Goal: Task Accomplishment & Management: Manage account settings

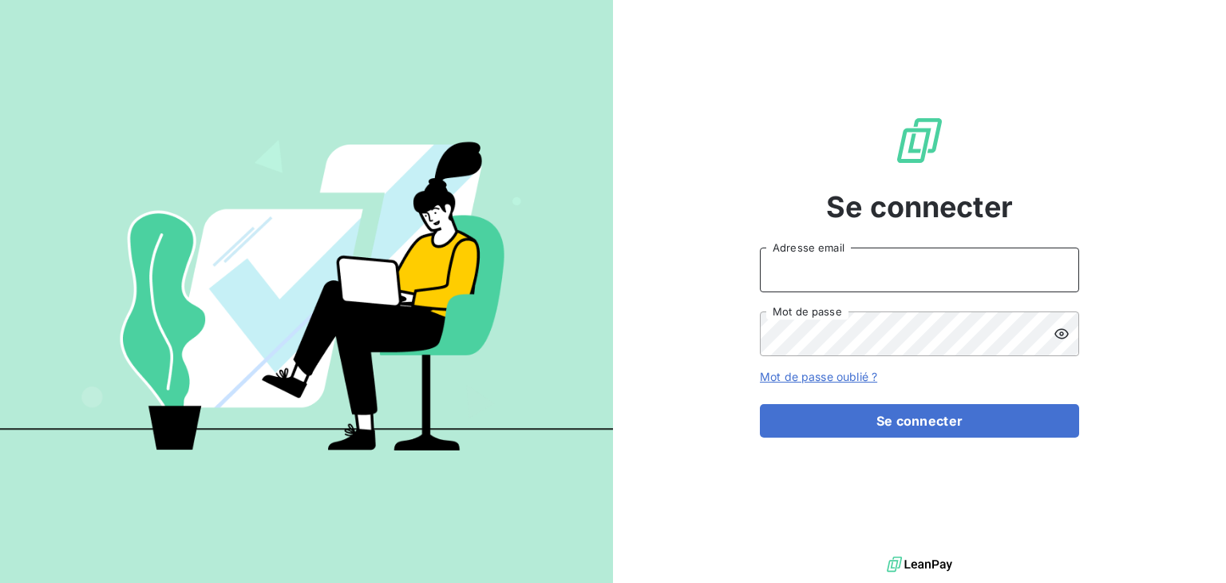
click at [809, 279] on input "Adresse email" at bounding box center [919, 269] width 319 height 45
type input "[PERSON_NAME][EMAIL_ADDRESS][DOMAIN_NAME]"
click at [1057, 336] on icon at bounding box center [1062, 334] width 14 height 10
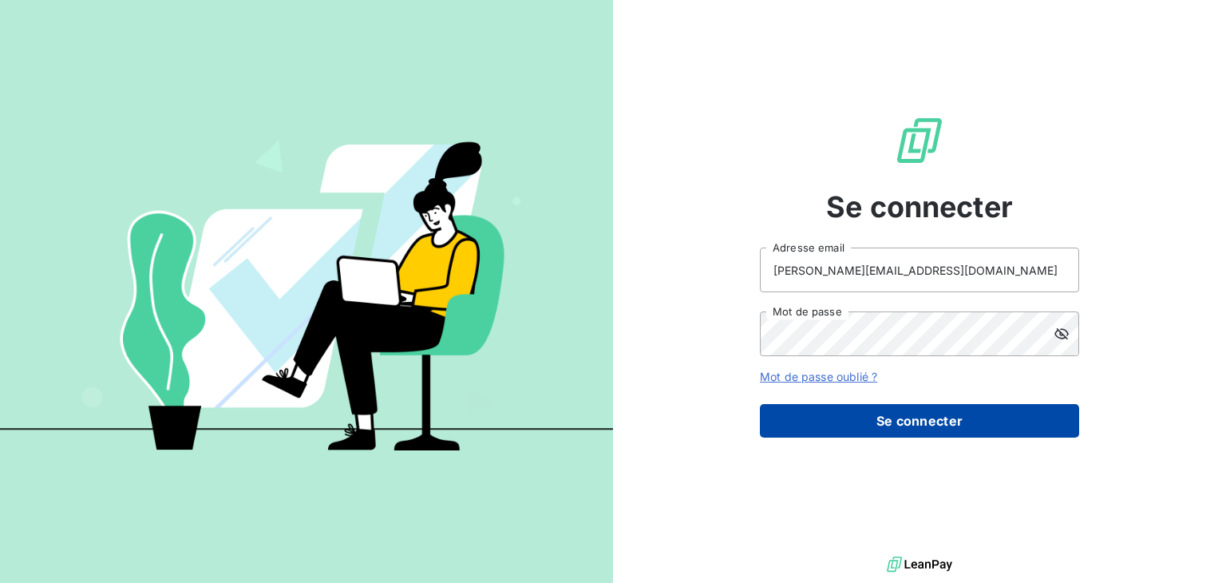
click at [1003, 414] on button "Se connecter" at bounding box center [919, 421] width 319 height 34
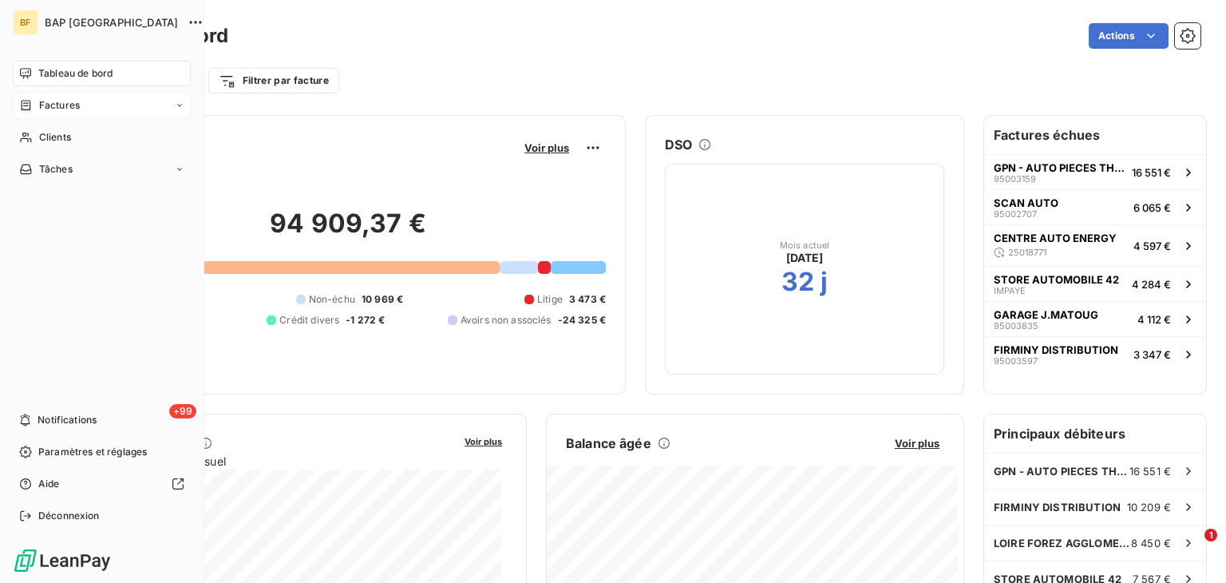
click at [57, 101] on span "Factures" at bounding box center [59, 105] width 41 height 14
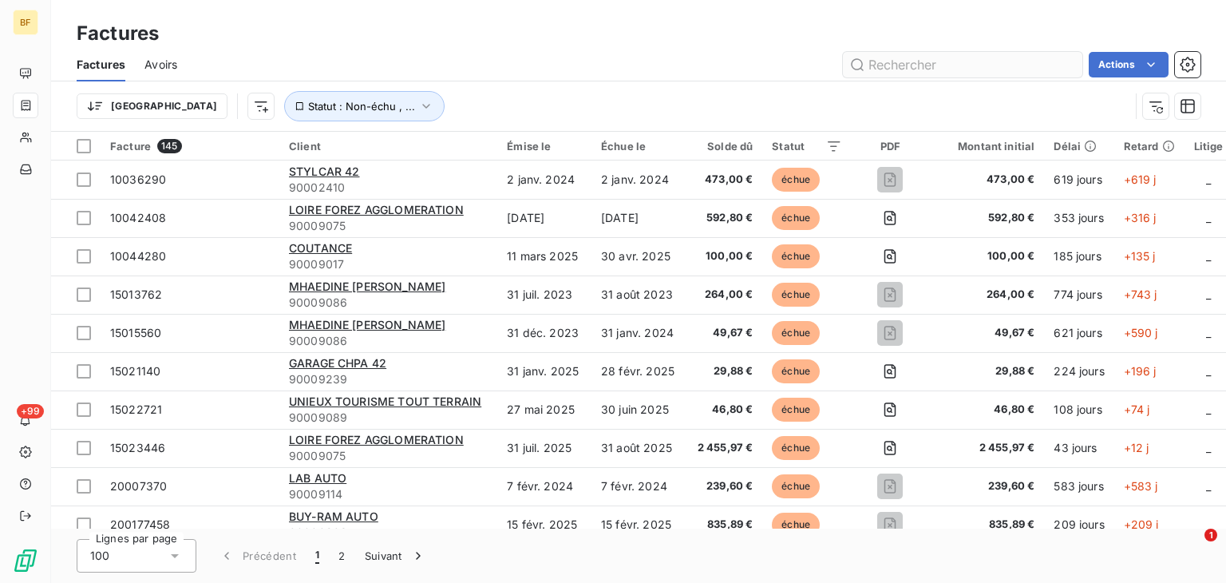
click at [919, 61] on input "text" at bounding box center [962, 65] width 239 height 26
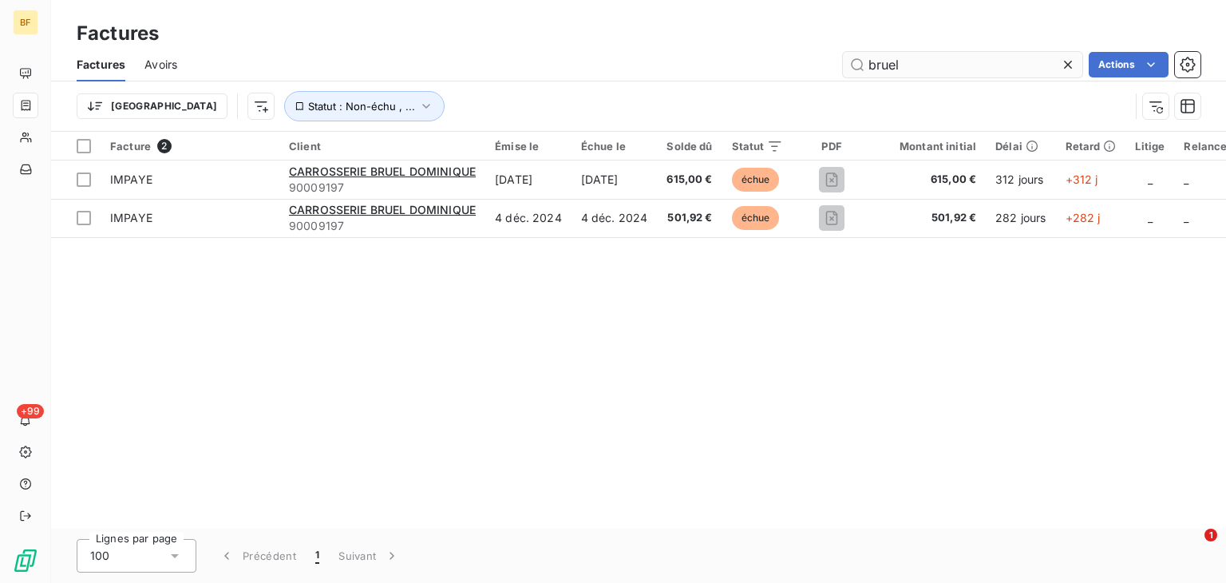
type input "bruel d"
drag, startPoint x: 929, startPoint y: 59, endPoint x: 858, endPoint y: 73, distance: 72.3
click at [858, 73] on input "bruel d" at bounding box center [962, 65] width 239 height 26
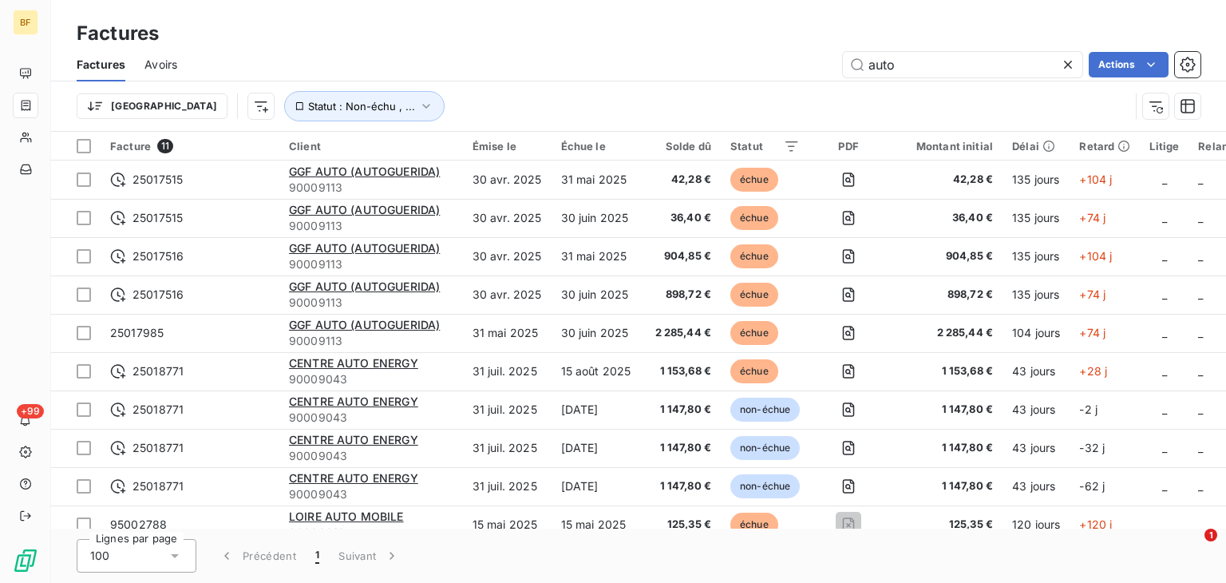
type input "auto"
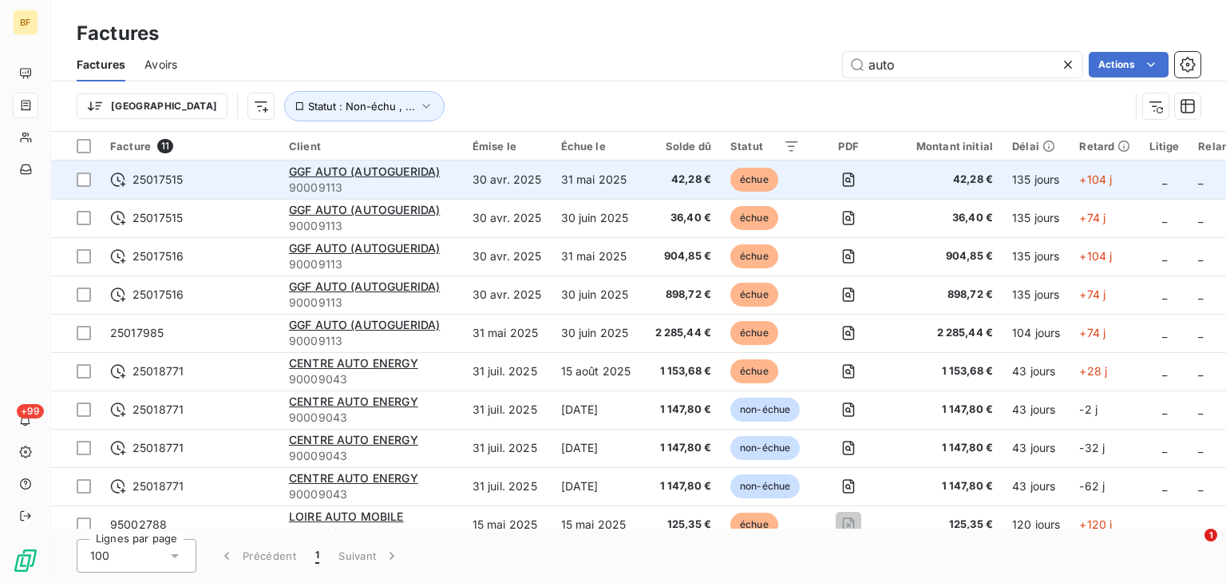
click at [503, 160] on td "30 avr. 2025" at bounding box center [507, 179] width 89 height 38
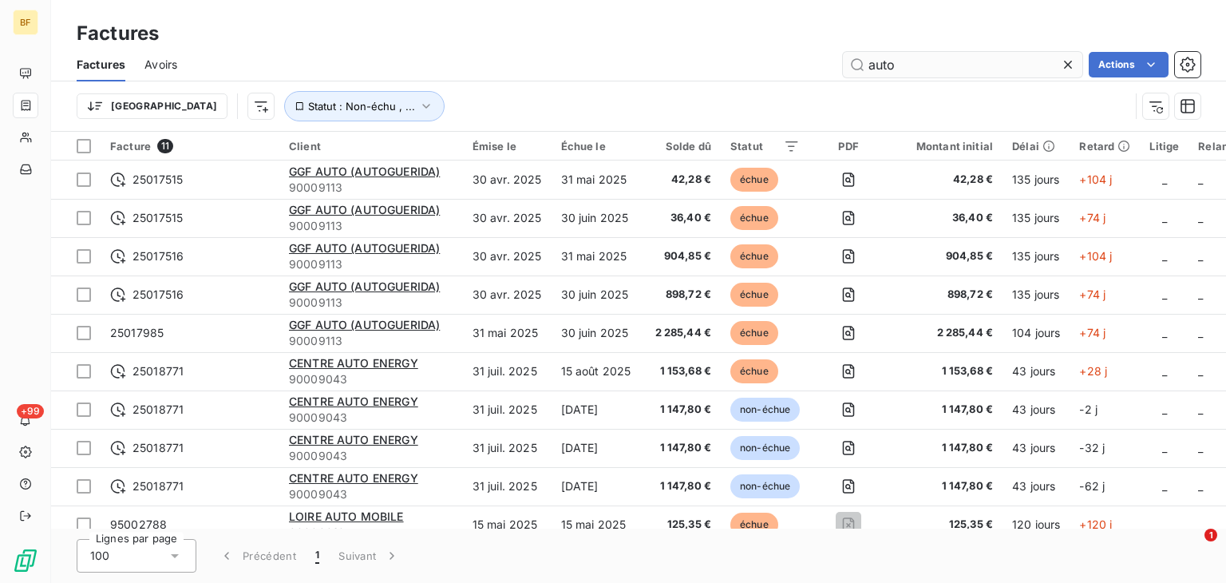
click at [904, 66] on input "auto" at bounding box center [962, 65] width 239 height 26
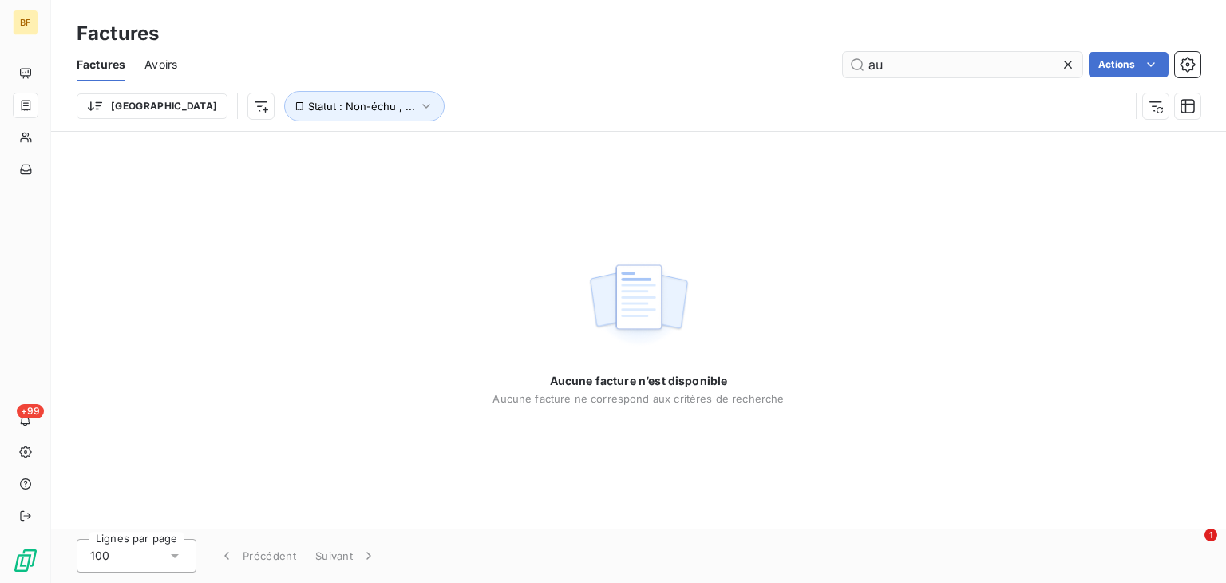
type input "a"
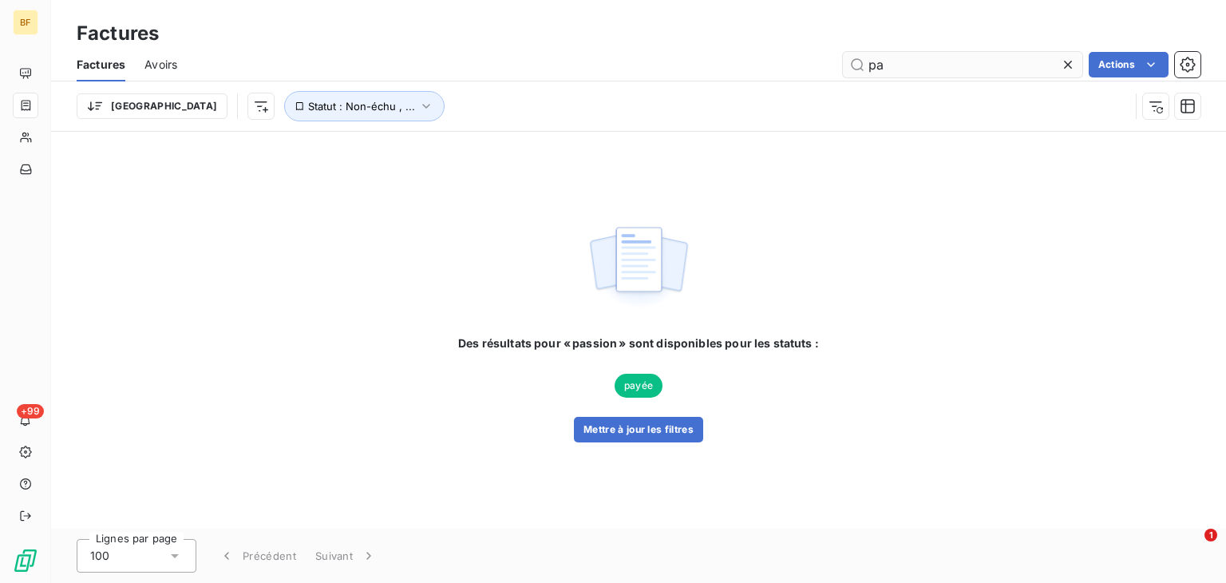
type input "p"
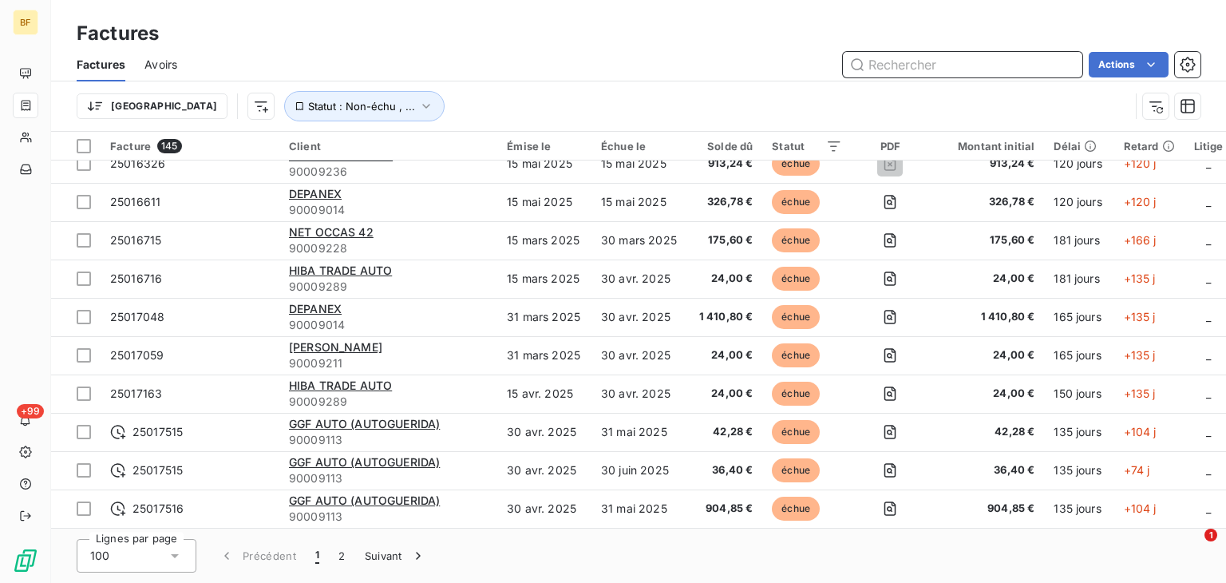
scroll to position [1804, 0]
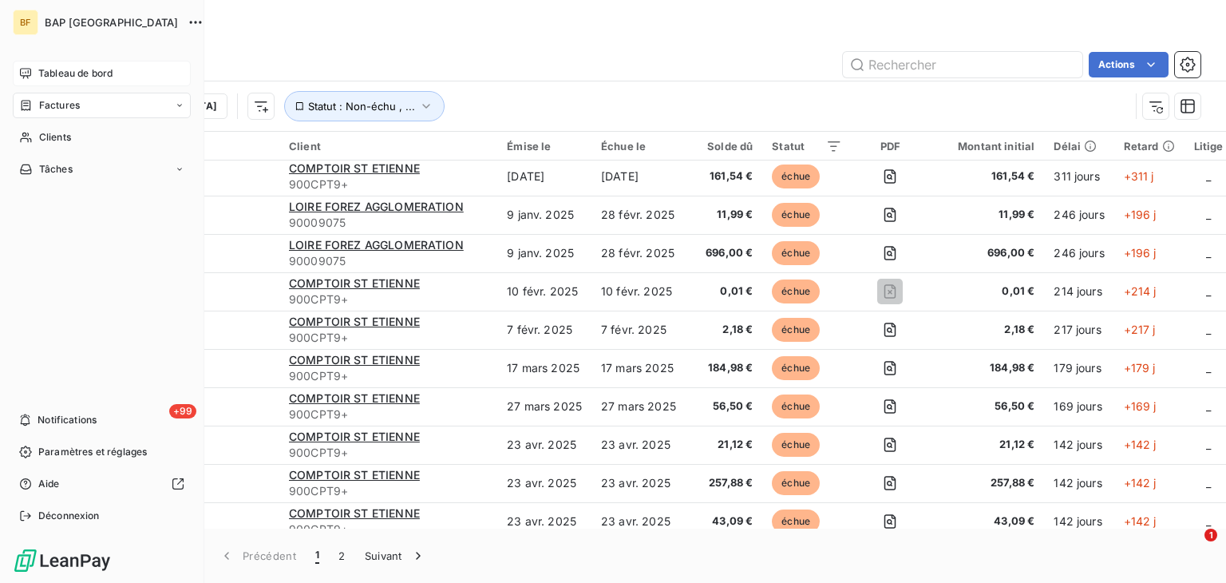
click at [30, 68] on icon at bounding box center [25, 73] width 13 height 13
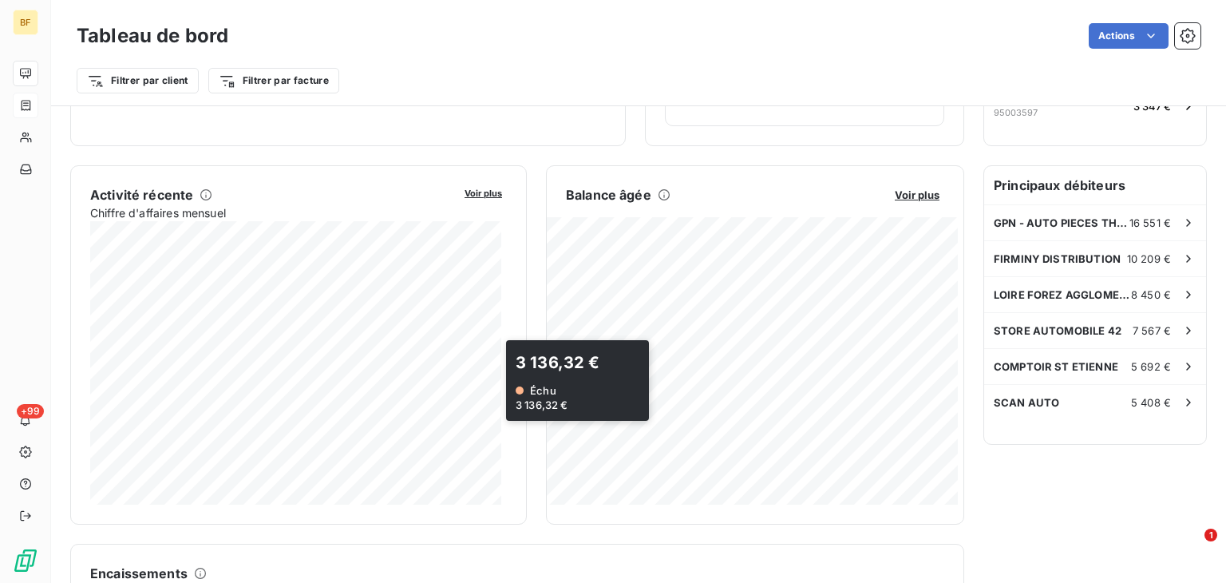
scroll to position [297, 0]
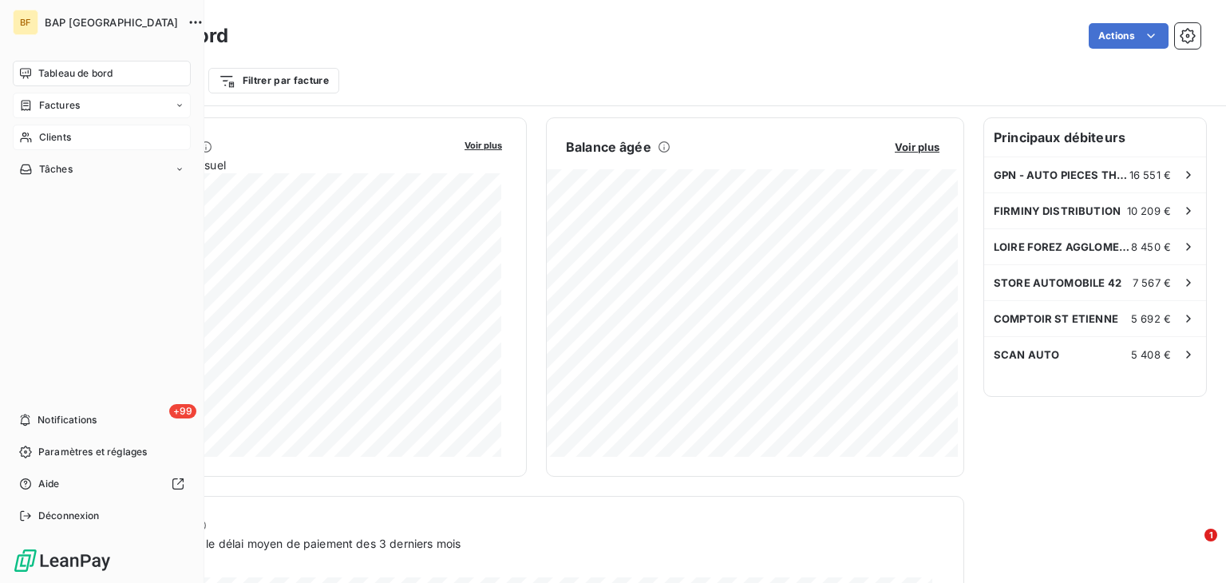
click at [37, 145] on div "Clients" at bounding box center [102, 138] width 178 height 26
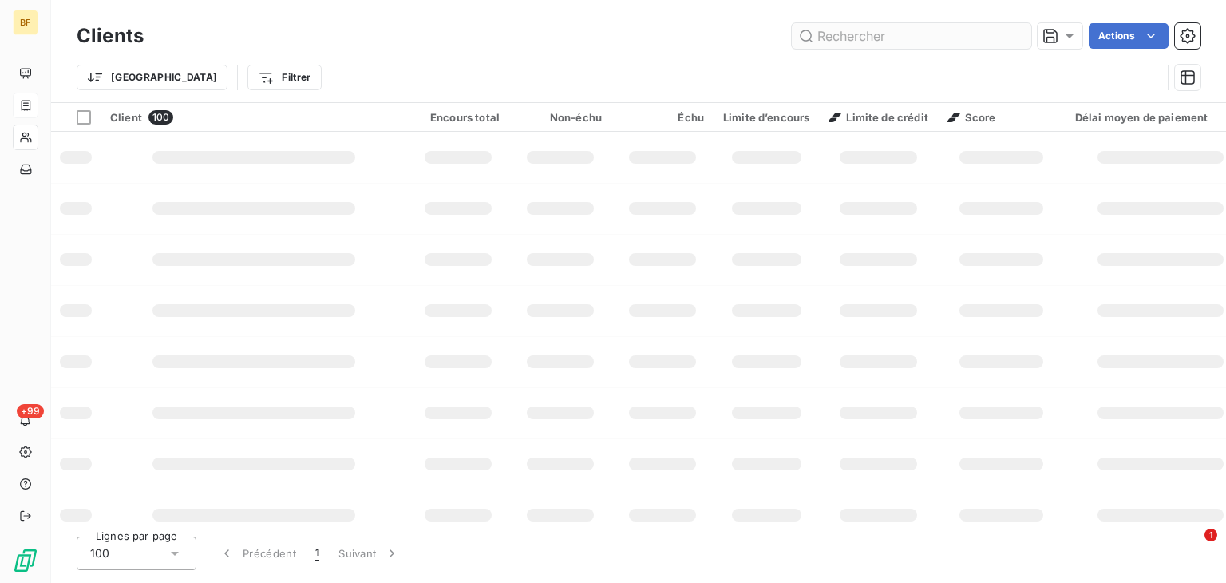
click at [829, 37] on input "text" at bounding box center [911, 36] width 239 height 26
type input "[PERSON_NAME]"
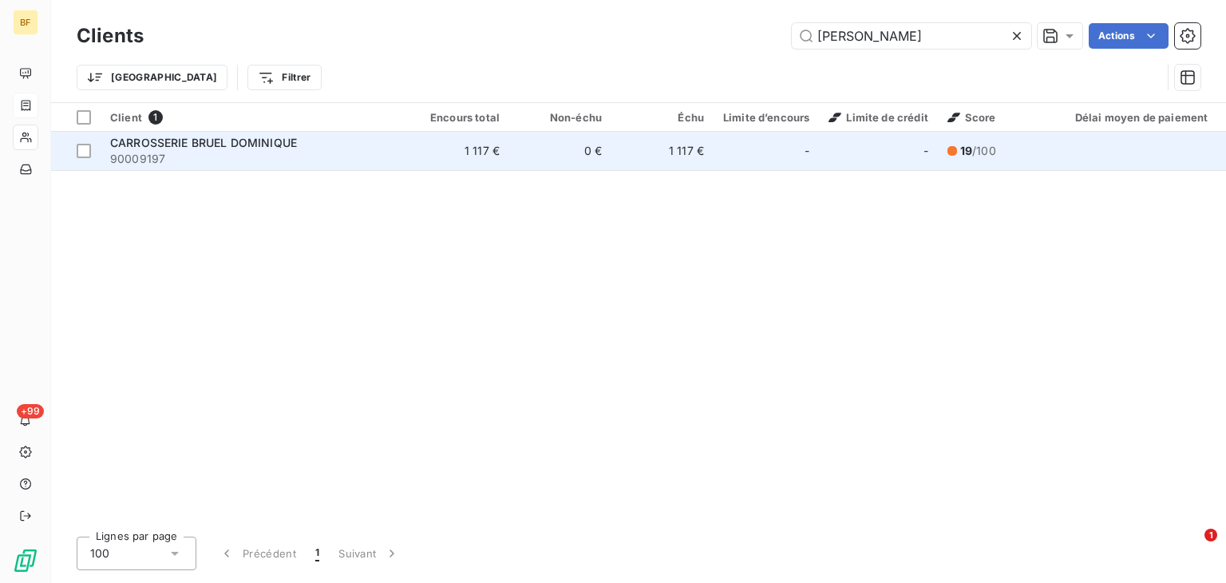
click at [578, 141] on td "0 €" at bounding box center [560, 151] width 102 height 38
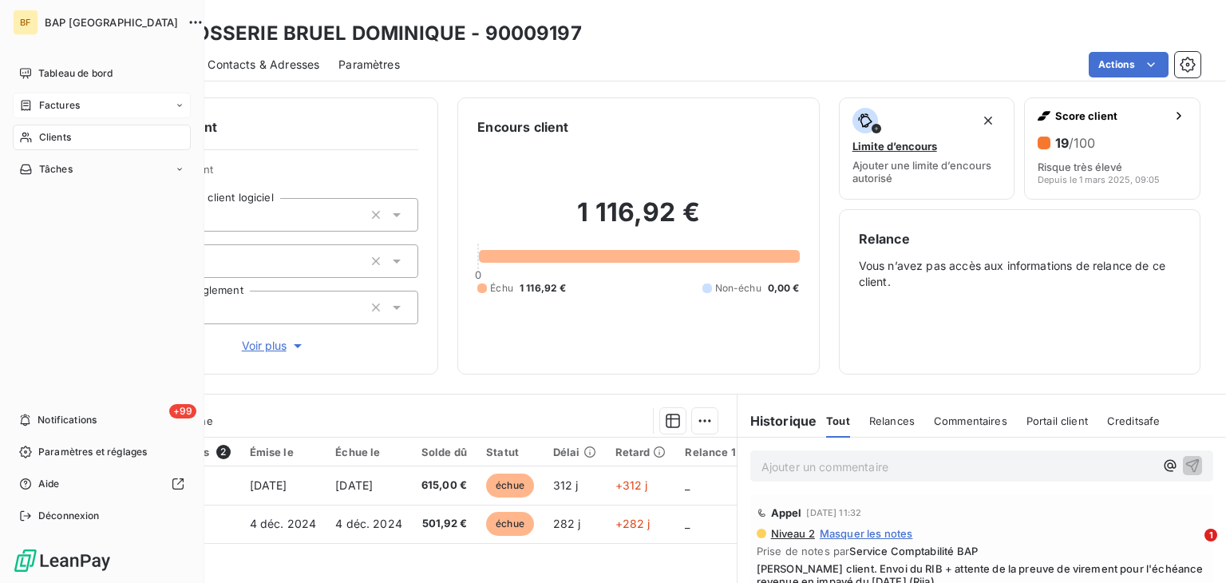
click at [67, 132] on span "Clients" at bounding box center [55, 137] width 32 height 14
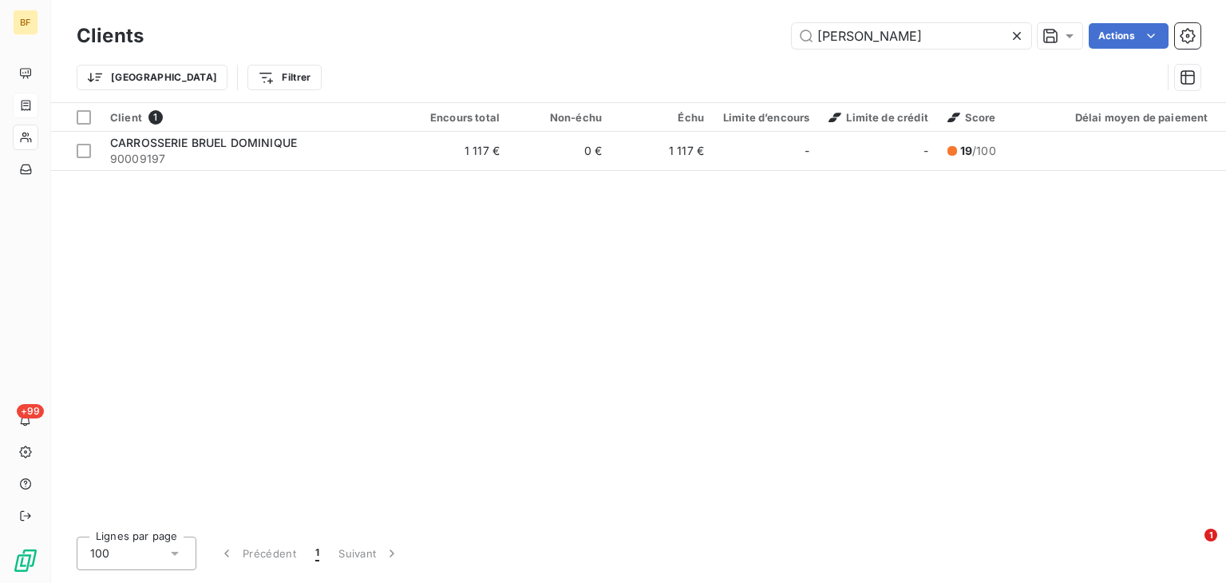
drag, startPoint x: 936, startPoint y: 31, endPoint x: 782, endPoint y: 45, distance: 154.7
click at [782, 45] on div "[PERSON_NAME]" at bounding box center [682, 36] width 1038 height 26
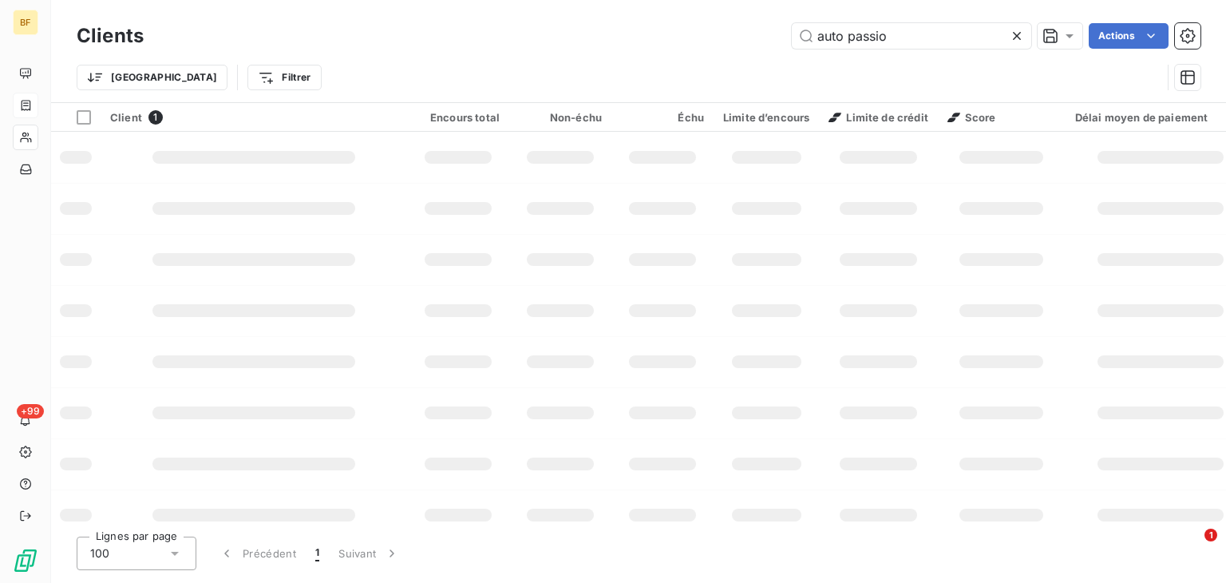
type input "auto passion"
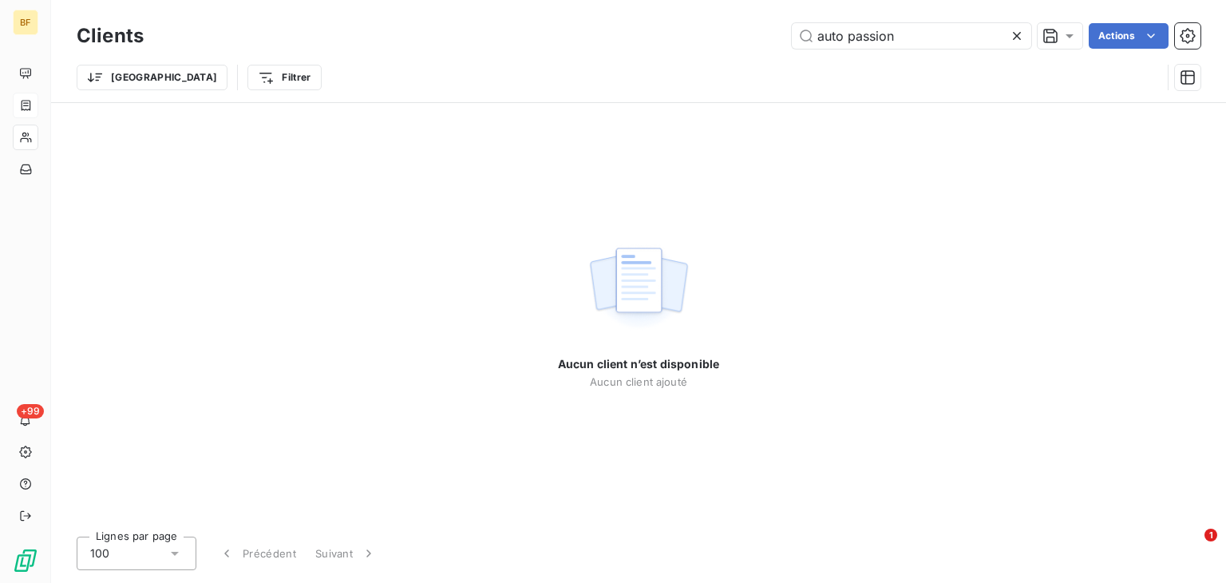
drag, startPoint x: 904, startPoint y: 45, endPoint x: 805, endPoint y: 49, distance: 99.1
click at [805, 49] on div "Clients auto passion Actions" at bounding box center [639, 36] width 1124 height 34
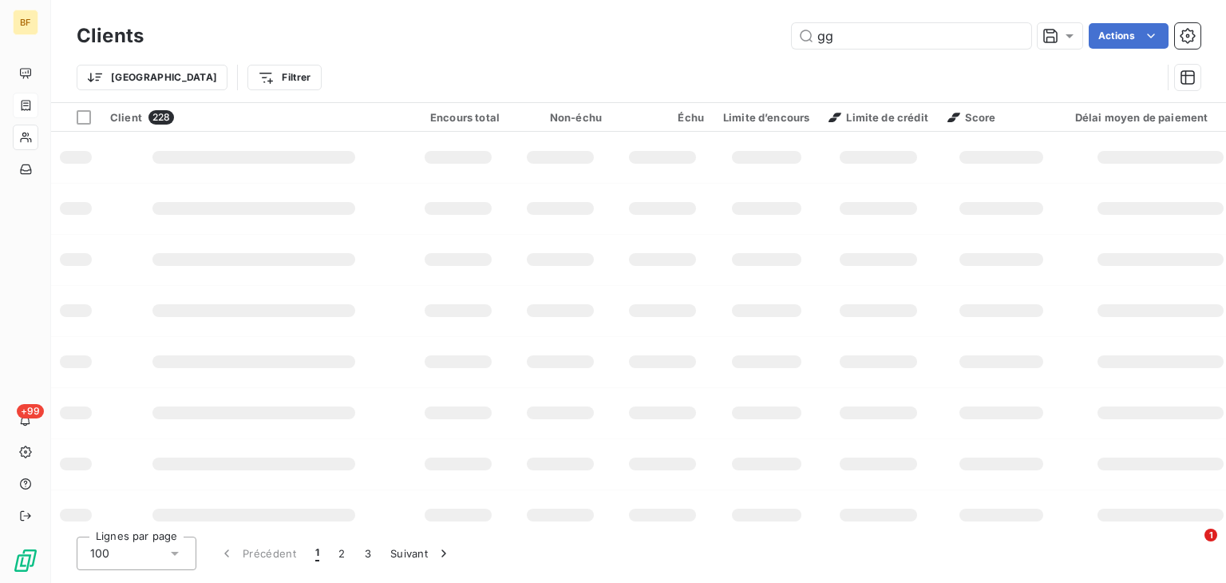
type input "ggf"
click at [861, 30] on input "ggf" at bounding box center [911, 36] width 239 height 26
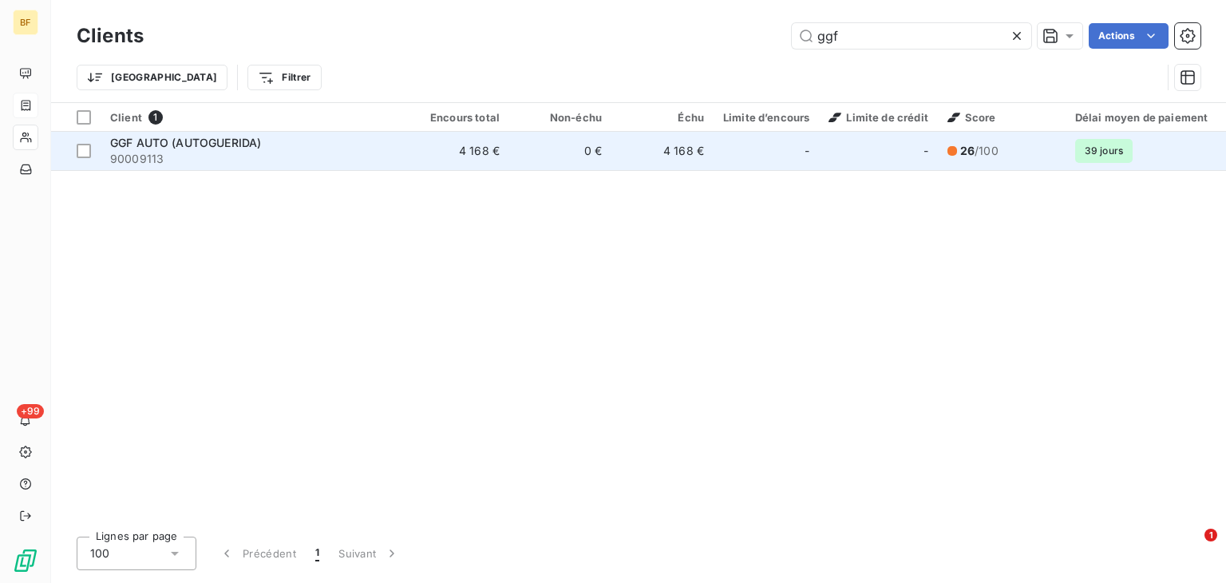
click at [552, 148] on td "0 €" at bounding box center [560, 151] width 102 height 38
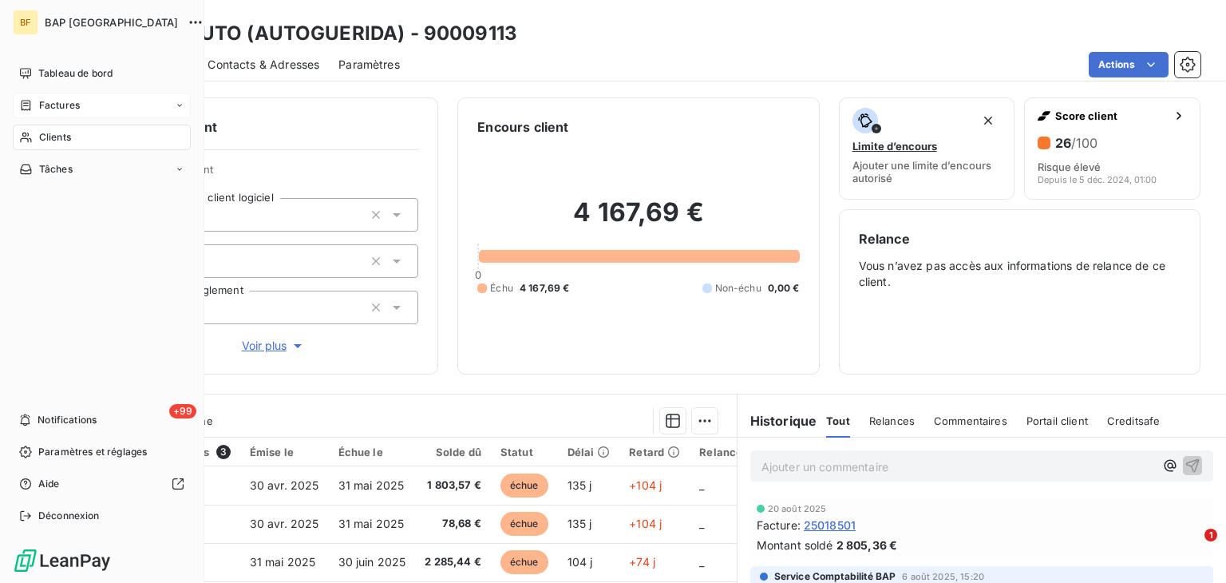
click at [35, 137] on div "Clients" at bounding box center [102, 138] width 178 height 26
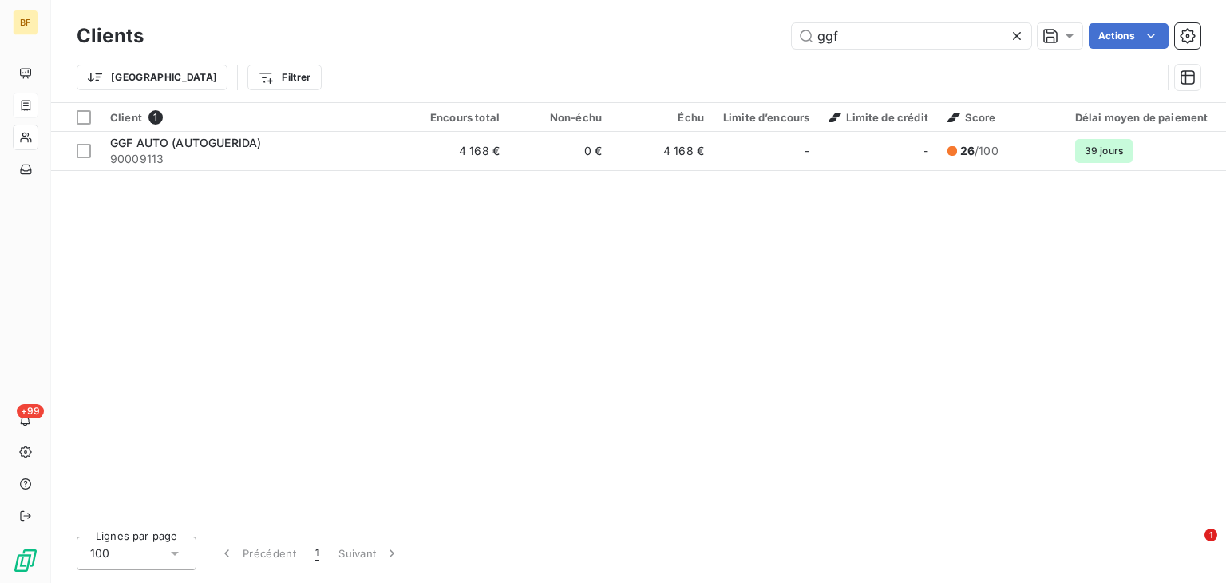
drag, startPoint x: 863, startPoint y: 42, endPoint x: 782, endPoint y: 23, distance: 83.7
click at [782, 23] on div "ggf Actions" at bounding box center [682, 36] width 1038 height 26
drag, startPoint x: 849, startPoint y: 42, endPoint x: 809, endPoint y: 37, distance: 40.3
click at [809, 37] on input "ggf" at bounding box center [911, 36] width 239 height 26
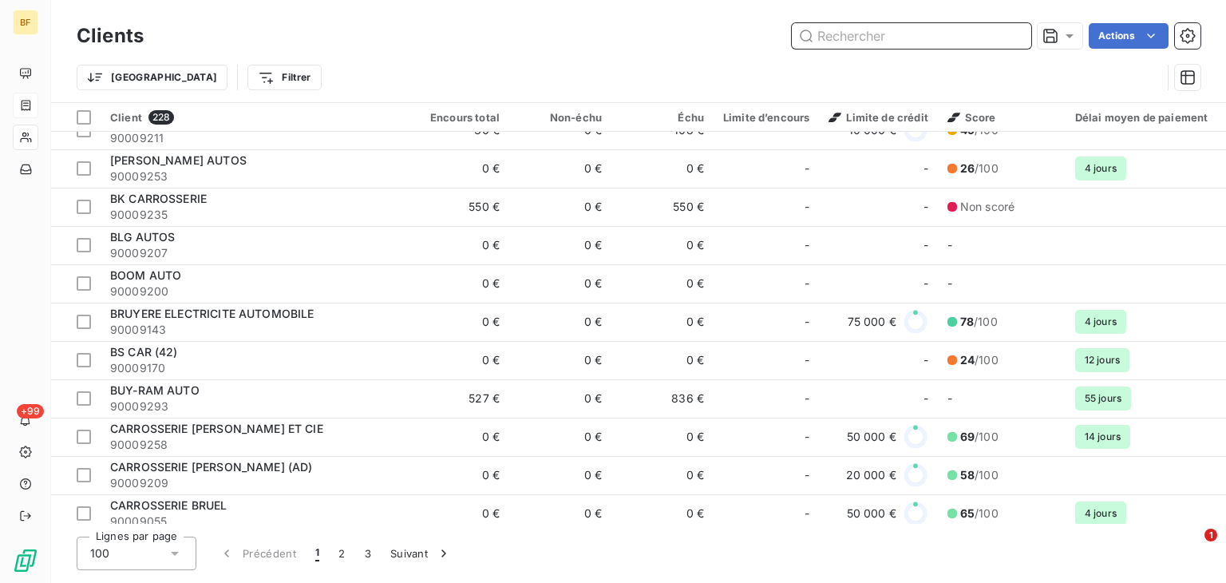
scroll to position [1171, 0]
